Goal: Task Accomplishment & Management: Use online tool/utility

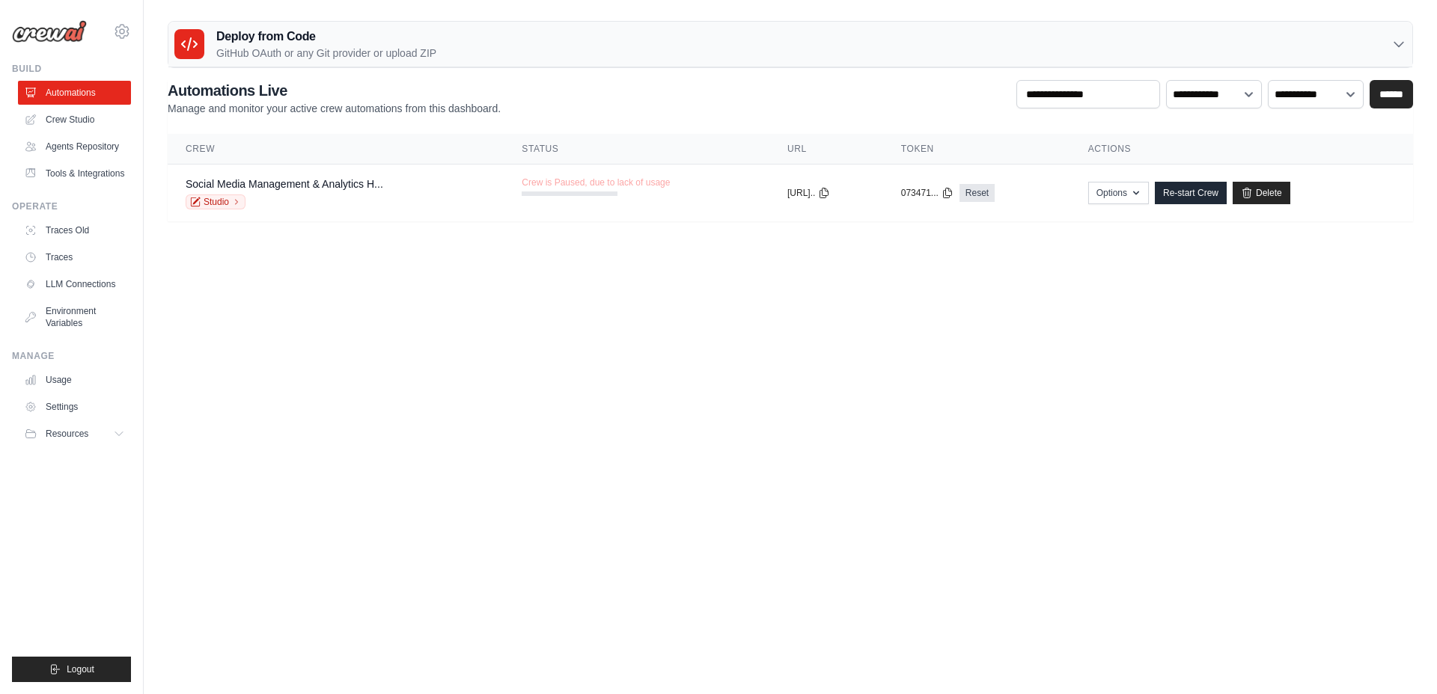
click at [708, 353] on body "[PERSON_NAME][EMAIL_ADDRESS][DOMAIN_NAME] Settings Build Automations" at bounding box center [718, 347] width 1437 height 694
click at [1275, 189] on link "Delete" at bounding box center [1261, 193] width 58 height 22
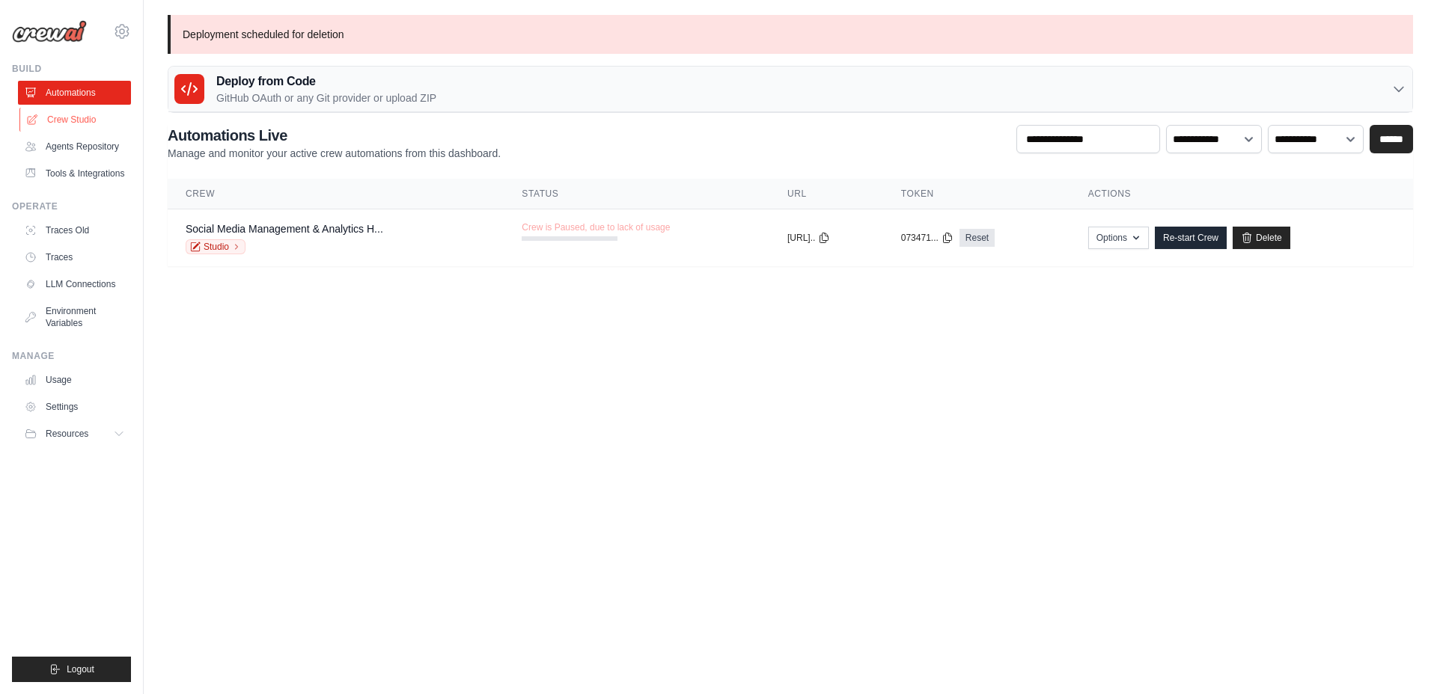
click at [84, 120] on link "Crew Studio" at bounding box center [75, 120] width 113 height 24
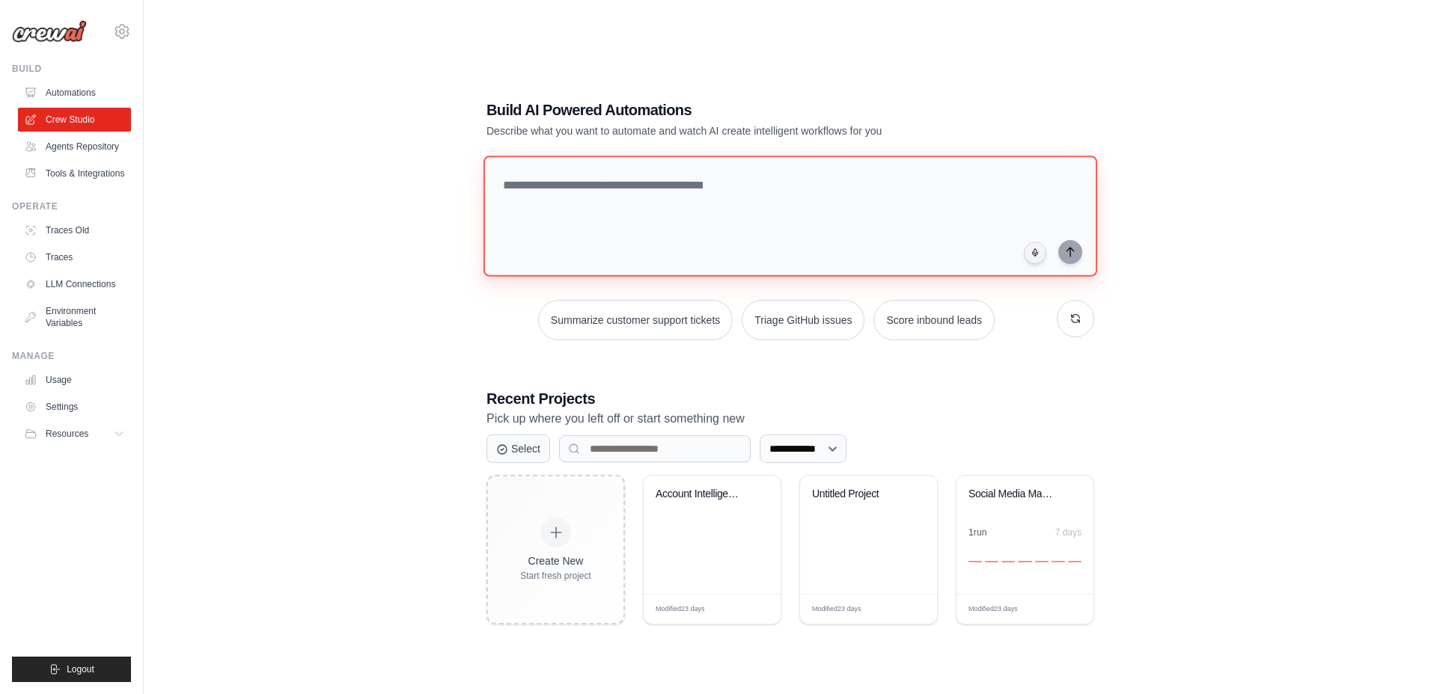
click at [608, 195] on textarea at bounding box center [790, 216] width 614 height 121
click at [82, 146] on link "Agents Repository" at bounding box center [75, 147] width 113 height 24
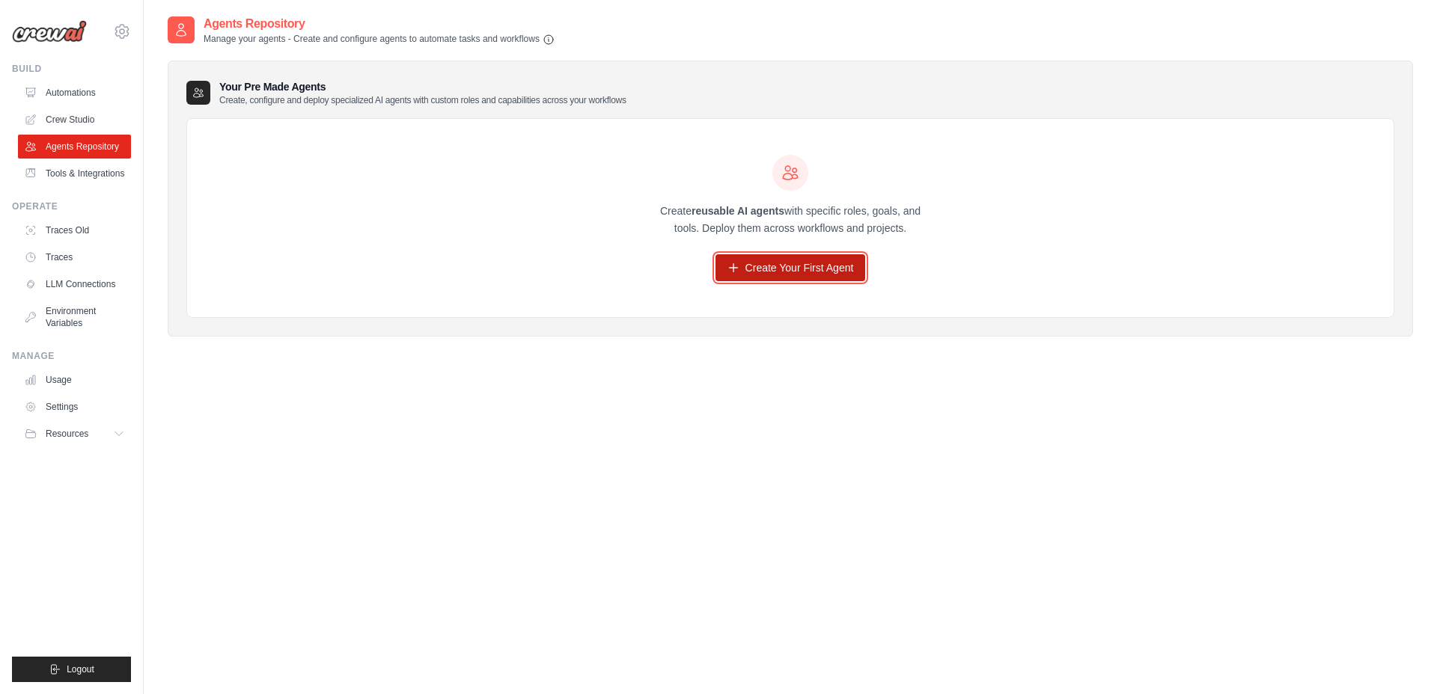
click at [771, 269] on link "Create Your First Agent" at bounding box center [790, 267] width 150 height 27
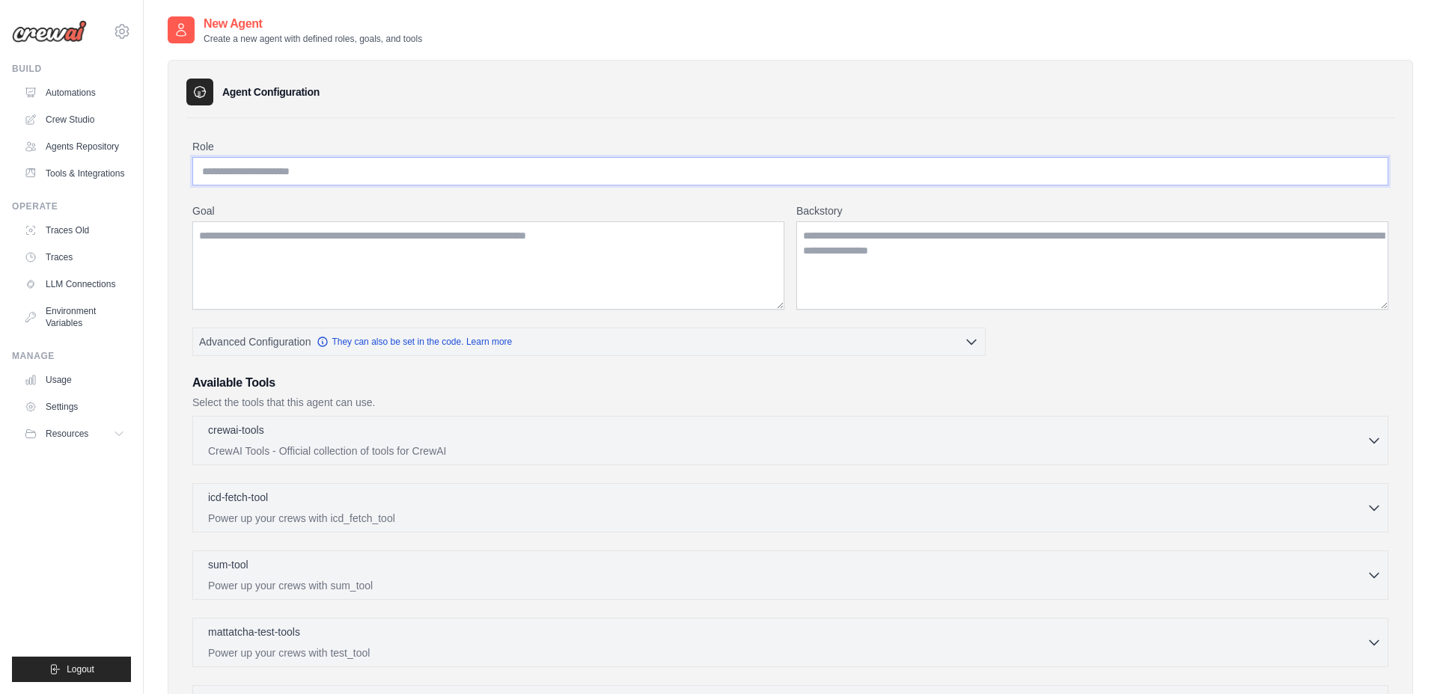
click at [367, 181] on input "Role" at bounding box center [790, 171] width 1196 height 28
type input "**********"
click at [366, 236] on textarea "Goal" at bounding box center [488, 265] width 592 height 88
